Goal: Check status: Check status

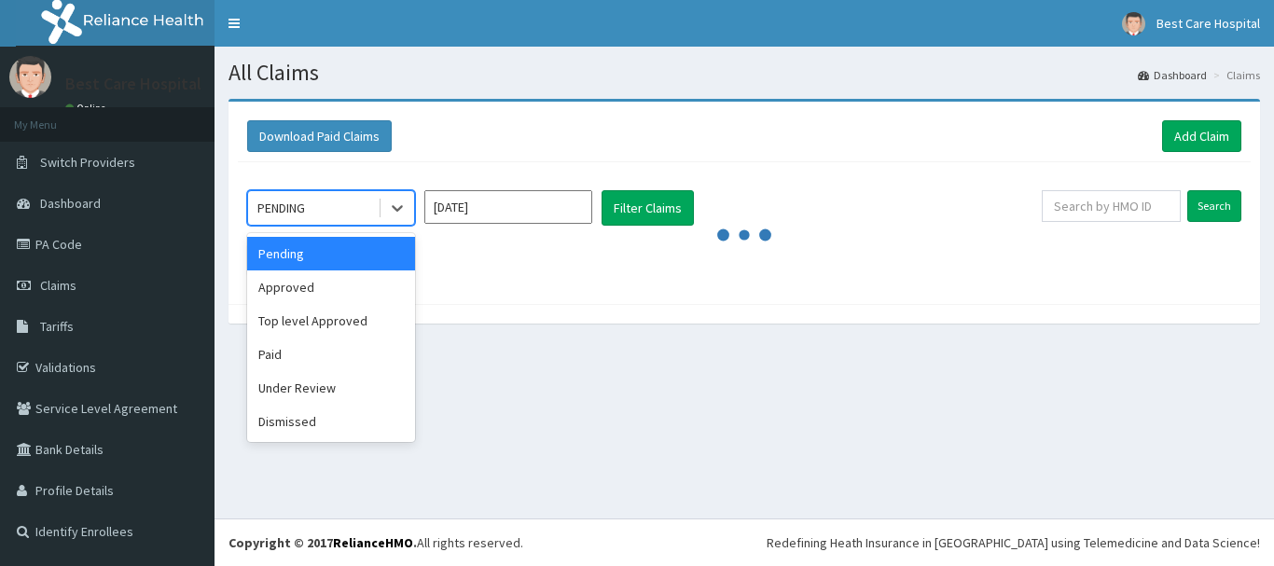
click at [385, 209] on div at bounding box center [397, 208] width 34 height 34
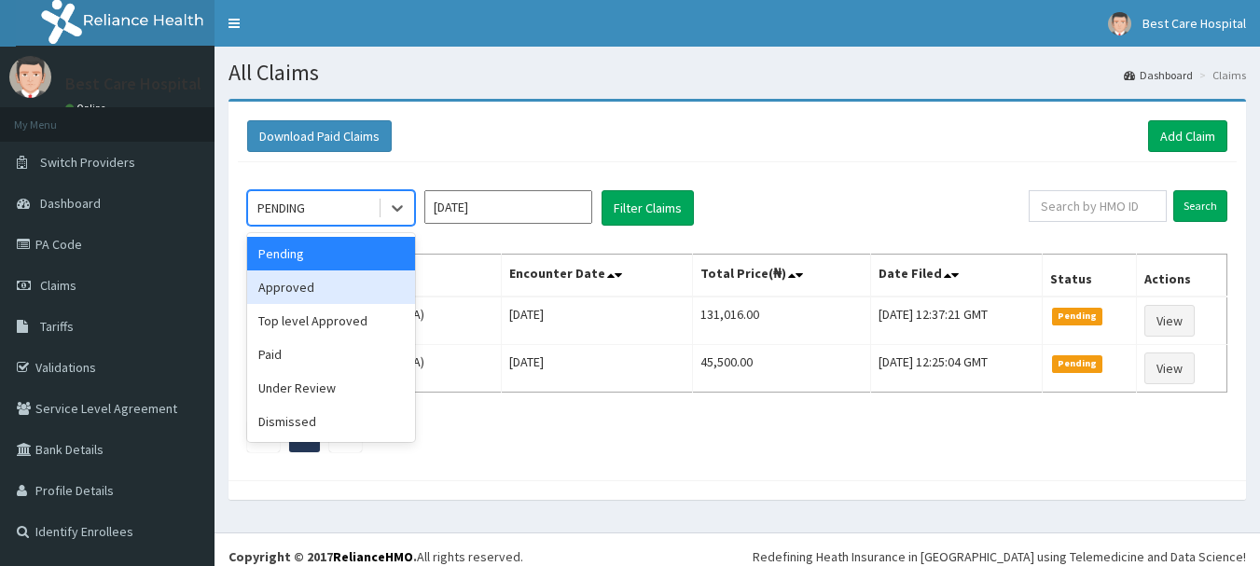
click at [351, 296] on div "Approved" at bounding box center [331, 287] width 168 height 34
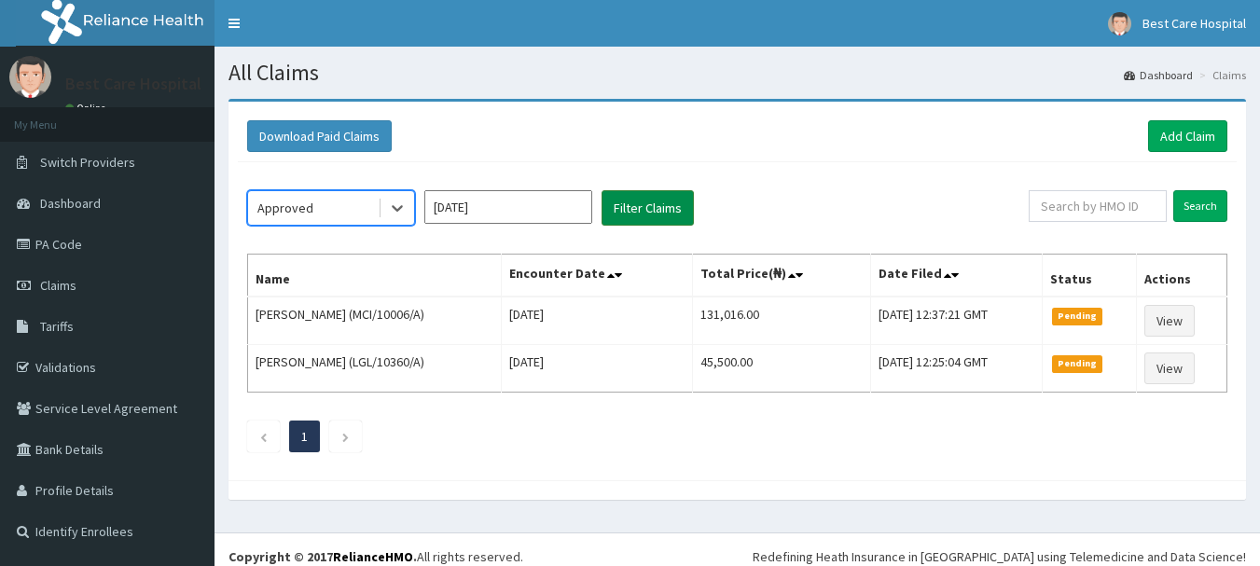
click at [670, 214] on button "Filter Claims" at bounding box center [648, 207] width 92 height 35
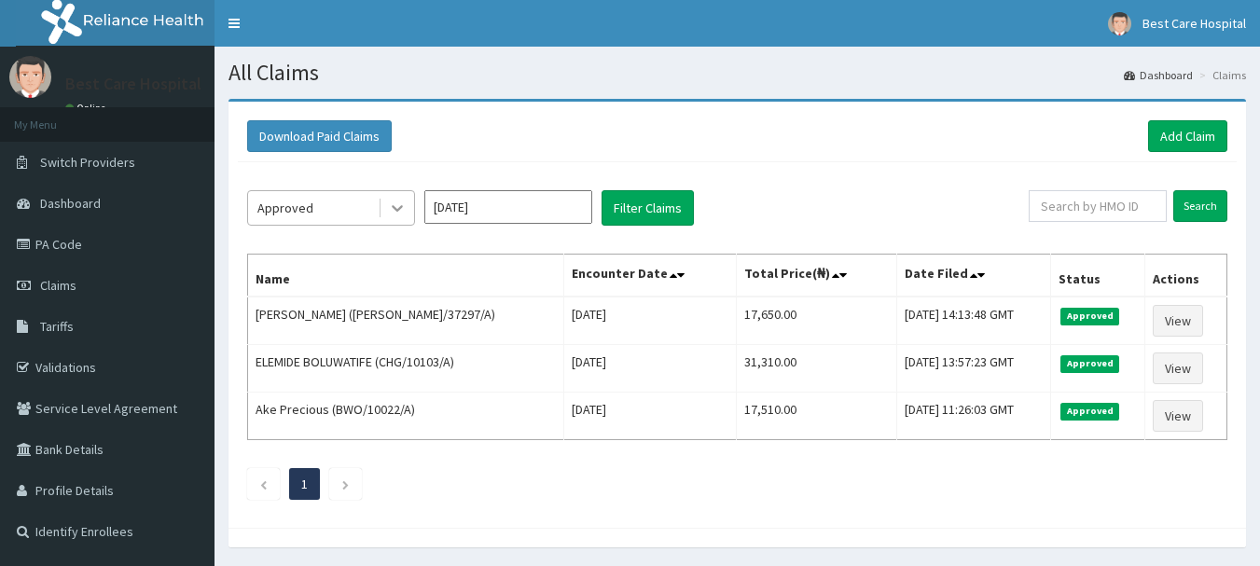
click at [388, 205] on icon at bounding box center [397, 208] width 19 height 19
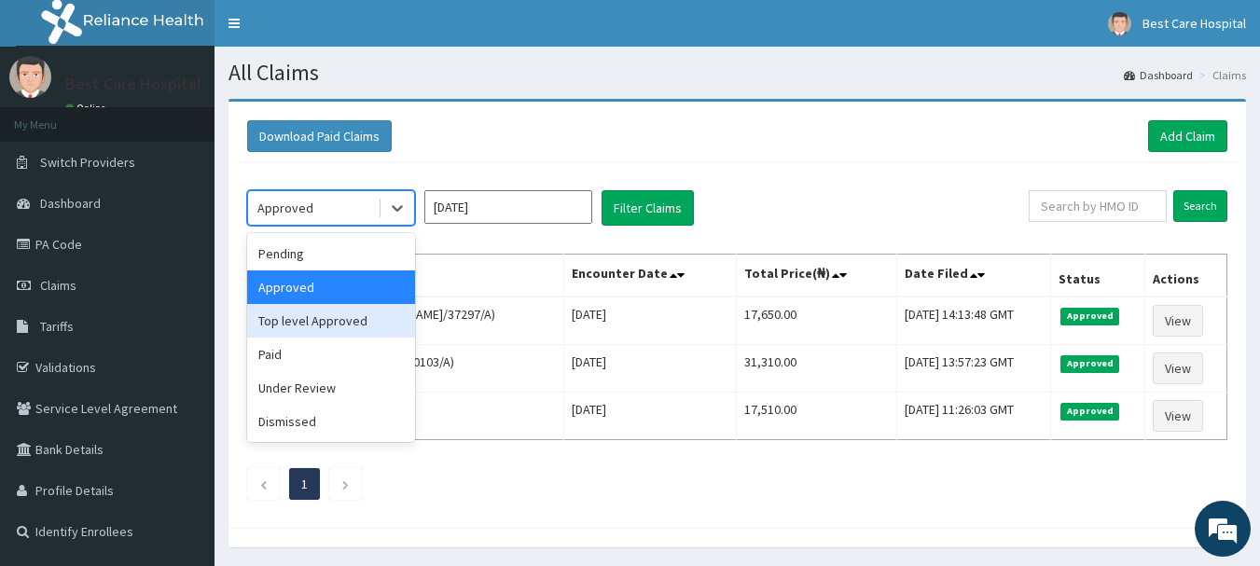
click at [351, 316] on div "Top level Approved" at bounding box center [331, 321] width 168 height 34
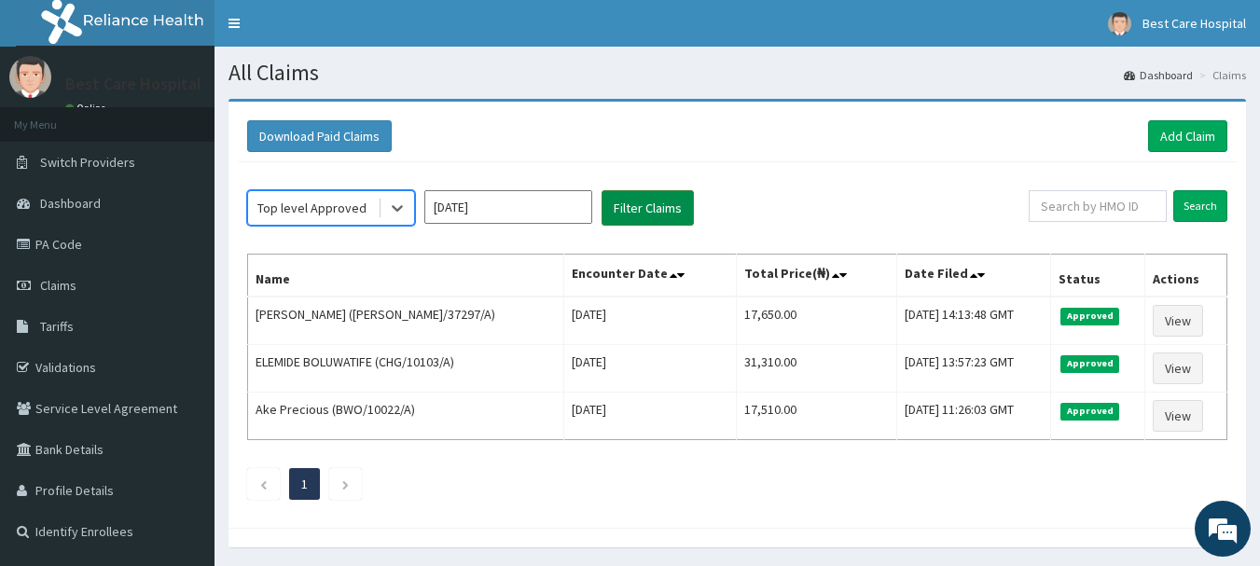
click at [653, 215] on button "Filter Claims" at bounding box center [648, 207] width 92 height 35
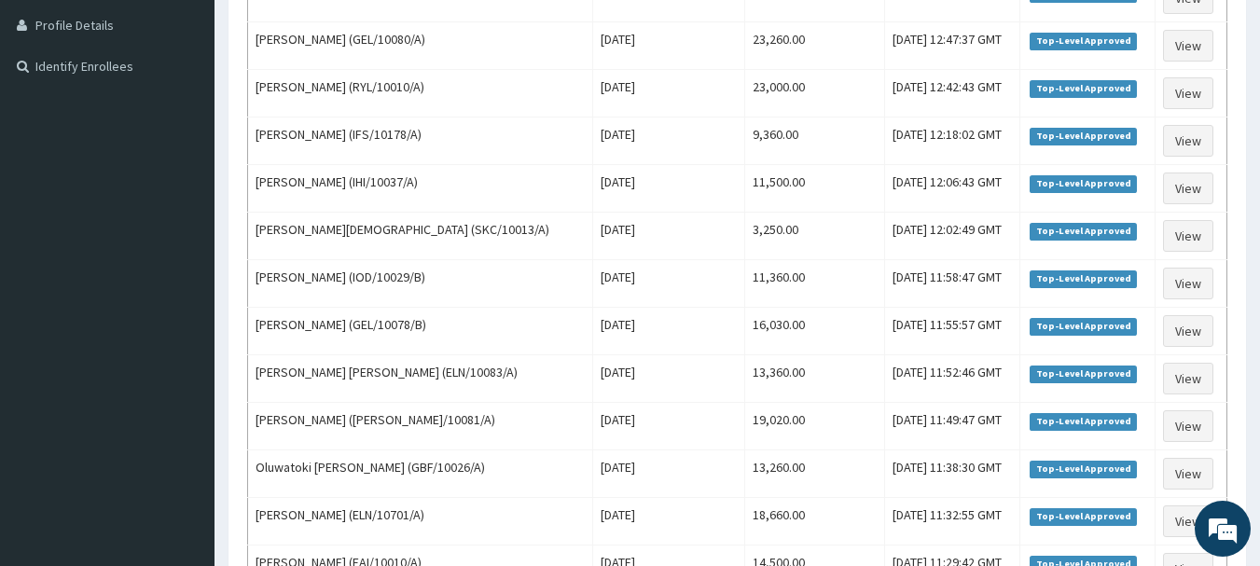
scroll to position [93, 0]
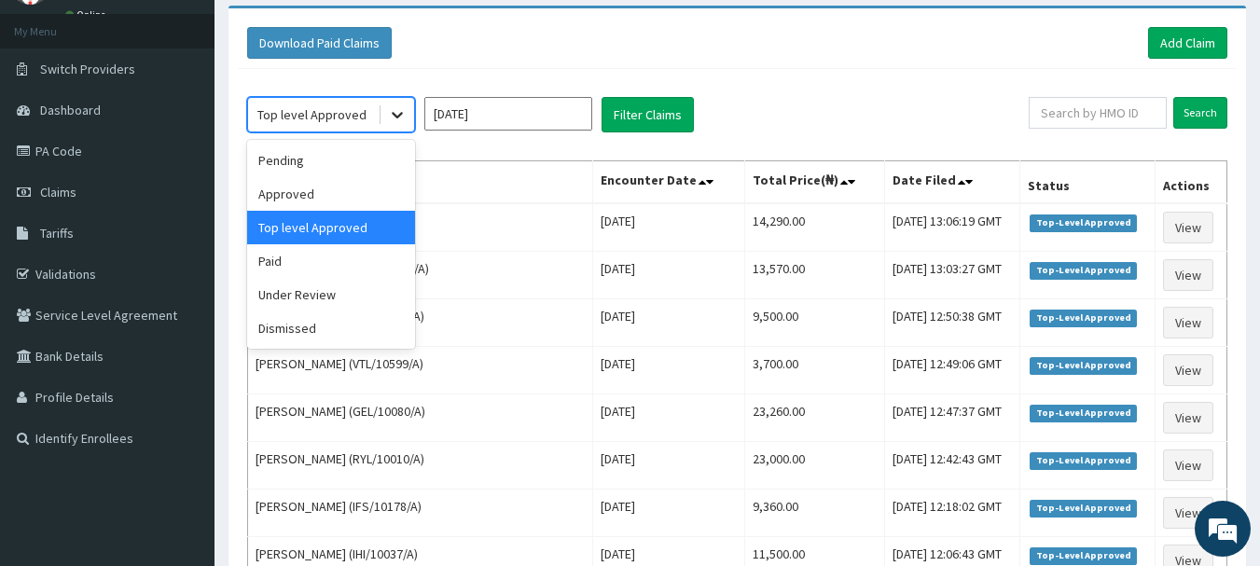
click at [394, 116] on icon at bounding box center [397, 114] width 19 height 19
click at [362, 293] on div "Under Review" at bounding box center [331, 295] width 168 height 34
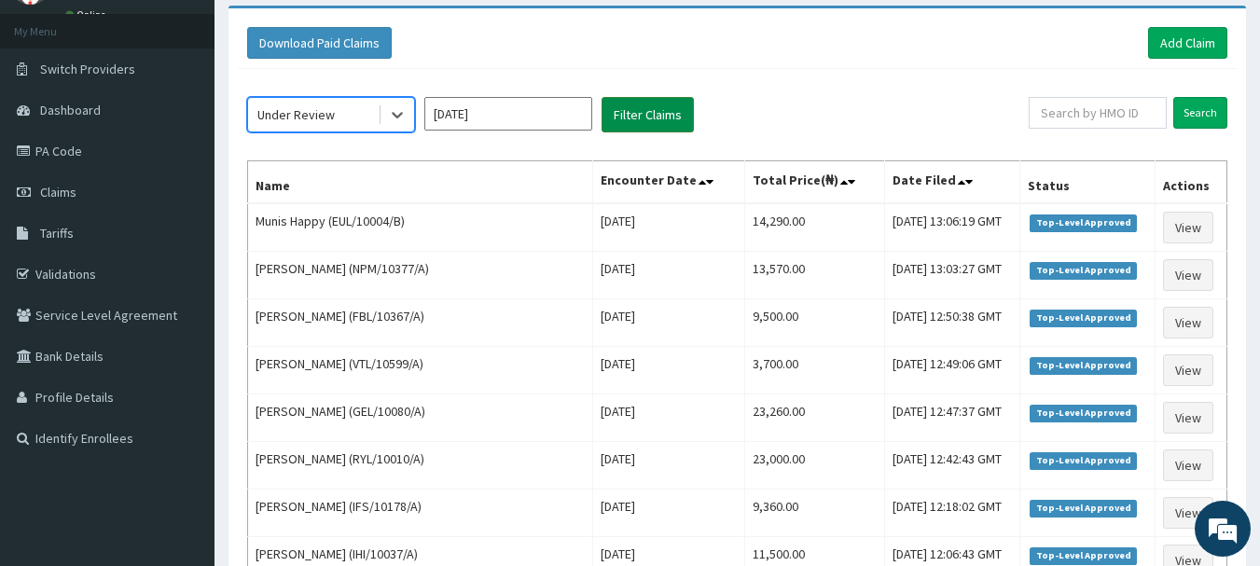
click at [654, 118] on button "Filter Claims" at bounding box center [648, 114] width 92 height 35
click at [643, 113] on button "Filter Claims" at bounding box center [648, 114] width 92 height 35
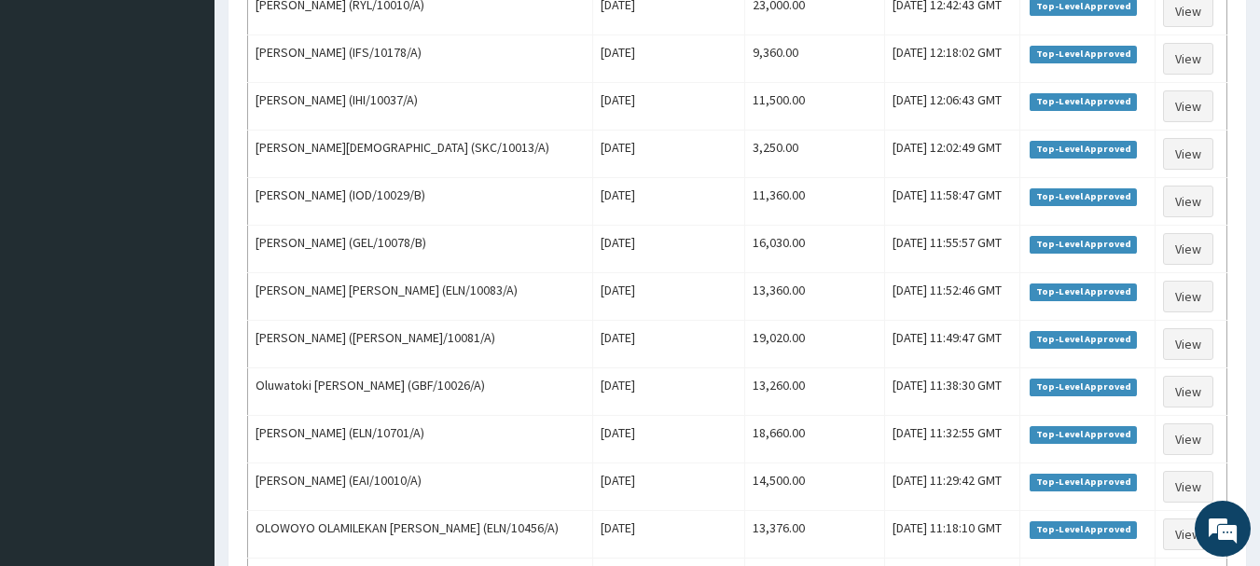
scroll to position [0, 0]
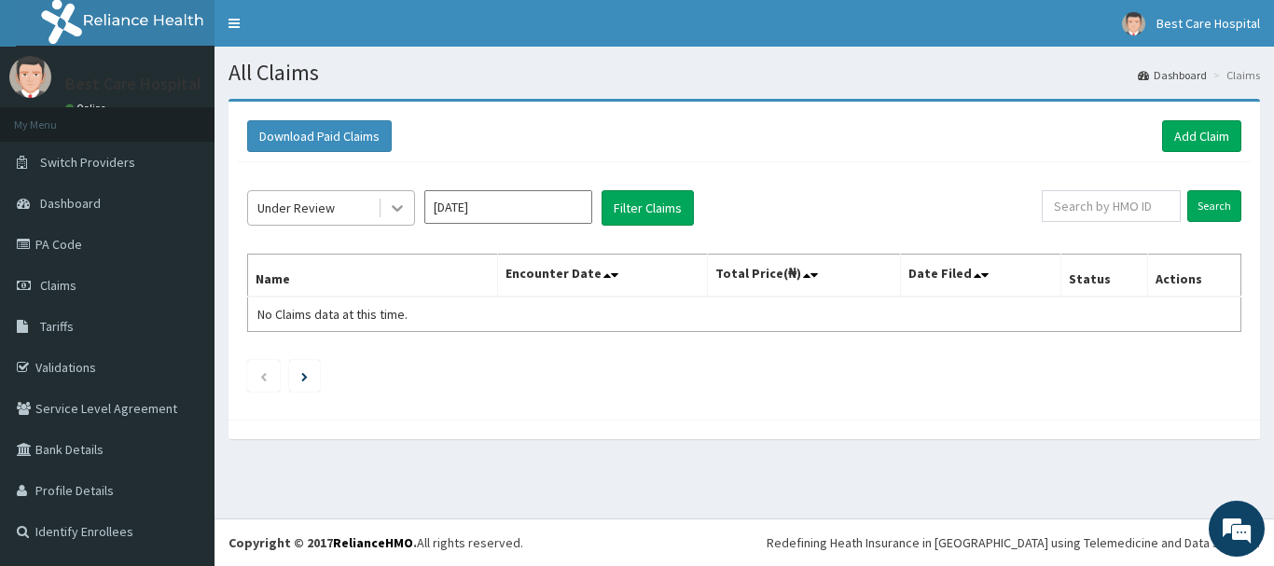
click at [392, 207] on icon at bounding box center [397, 208] width 19 height 19
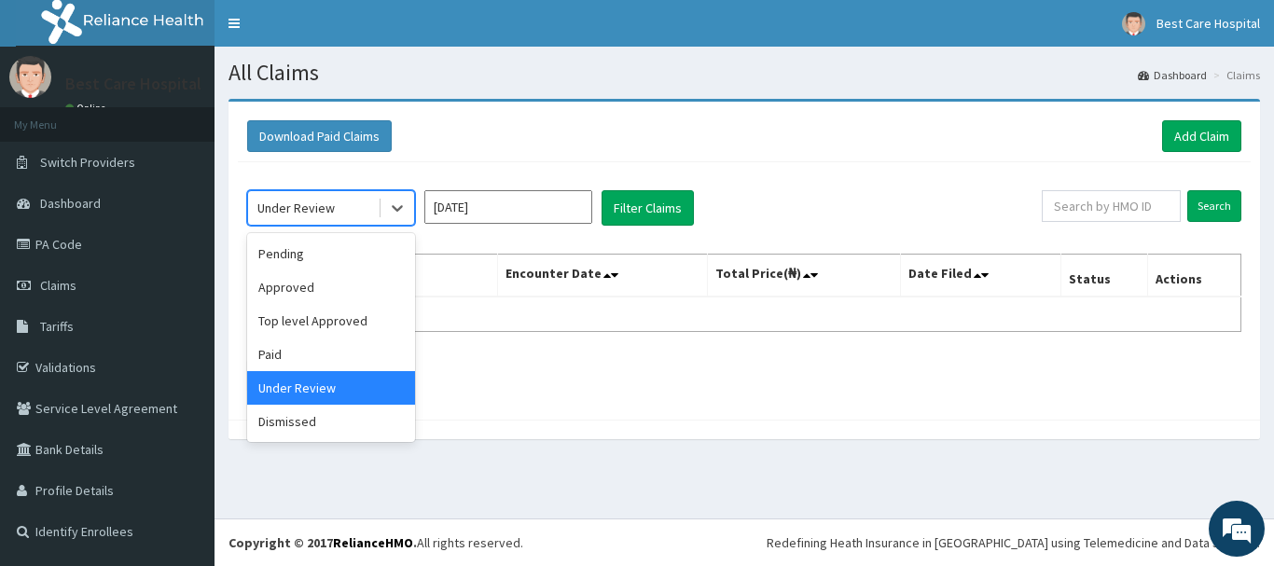
click at [302, 364] on div "Paid" at bounding box center [331, 355] width 168 height 34
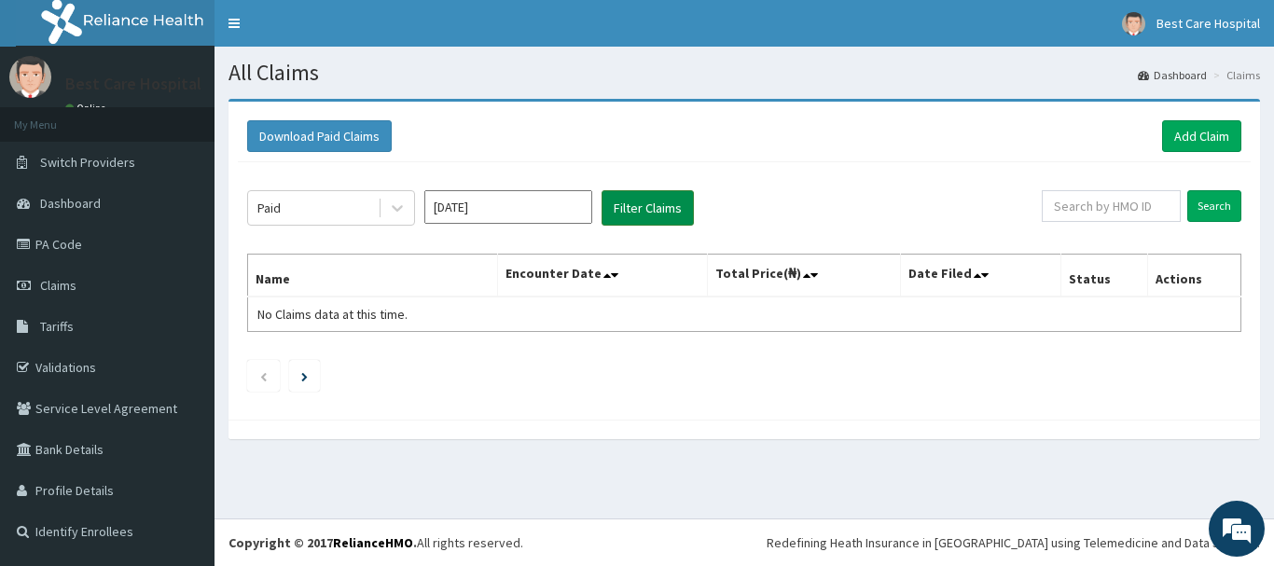
click at [658, 217] on button "Filter Claims" at bounding box center [648, 207] width 92 height 35
click at [658, 196] on button "Filter Claims" at bounding box center [648, 207] width 92 height 35
click at [650, 207] on button "Filter Claims" at bounding box center [648, 207] width 92 height 35
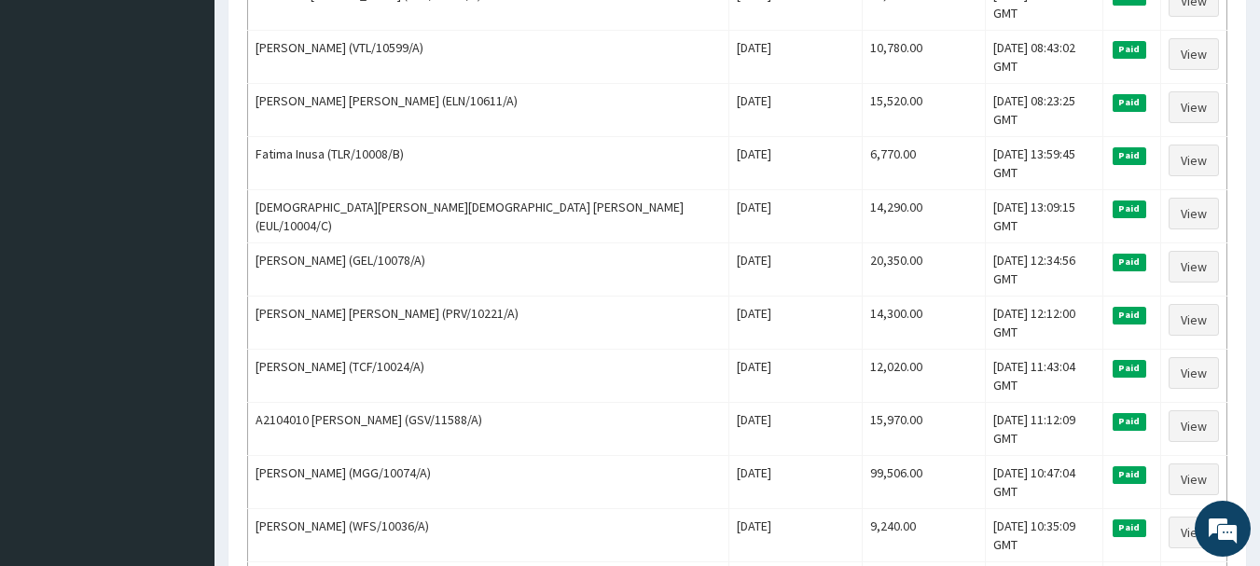
scroll to position [2297, 0]
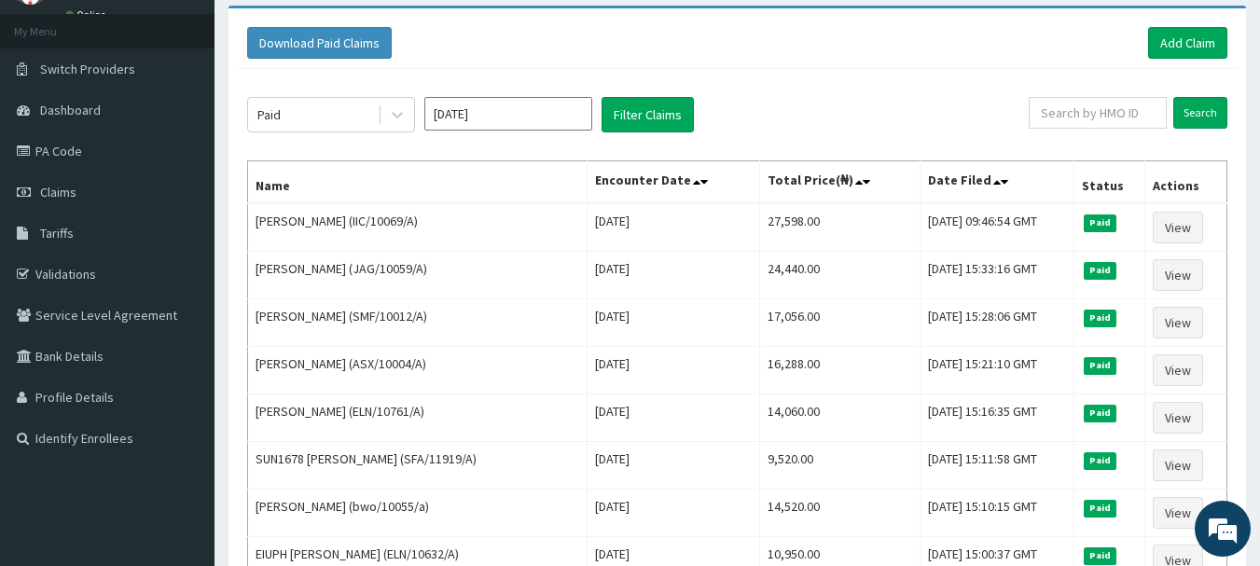
scroll to position [1679, 0]
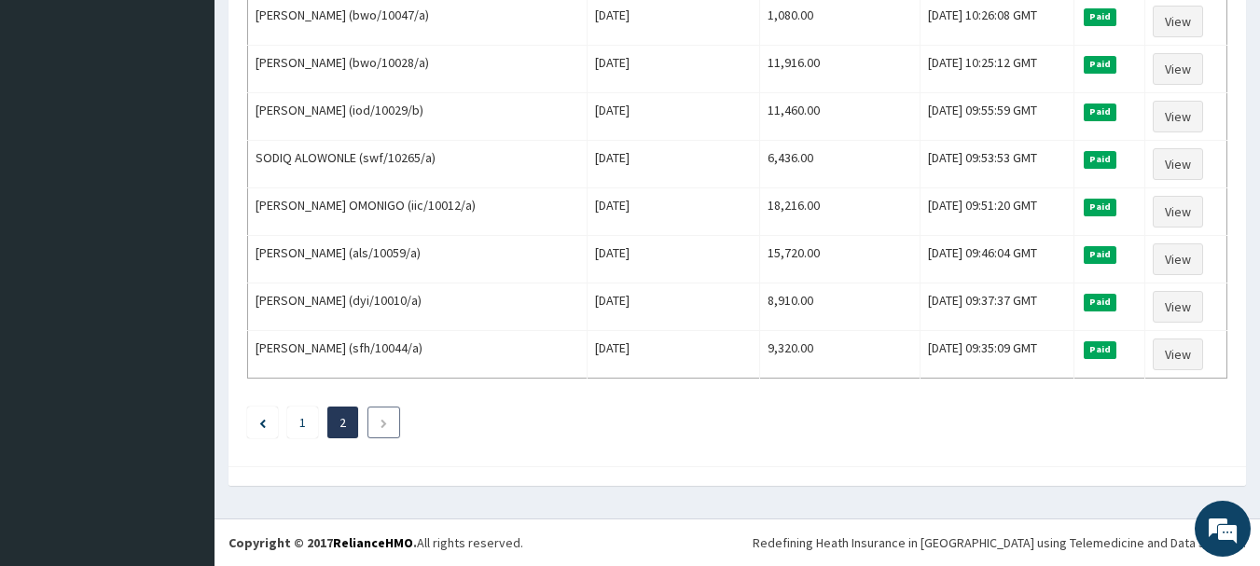
click at [377, 425] on li at bounding box center [383, 423] width 33 height 32
click at [252, 422] on li at bounding box center [262, 423] width 31 height 32
click at [266, 430] on li at bounding box center [262, 423] width 31 height 32
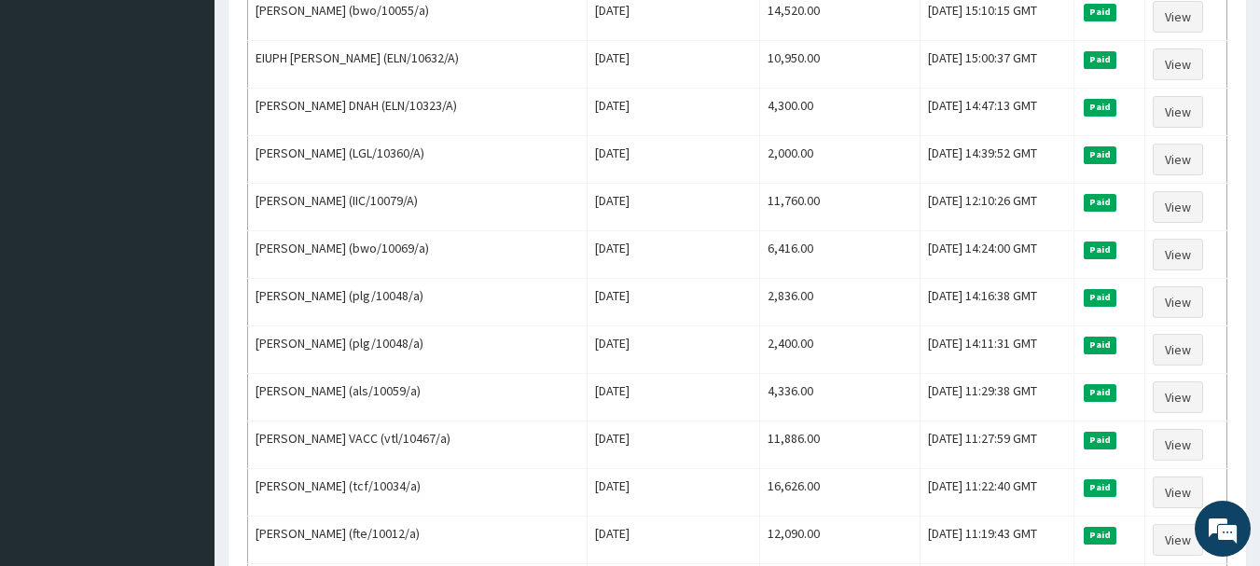
scroll to position [0, 0]
